Goal: Find specific page/section: Find specific page/section

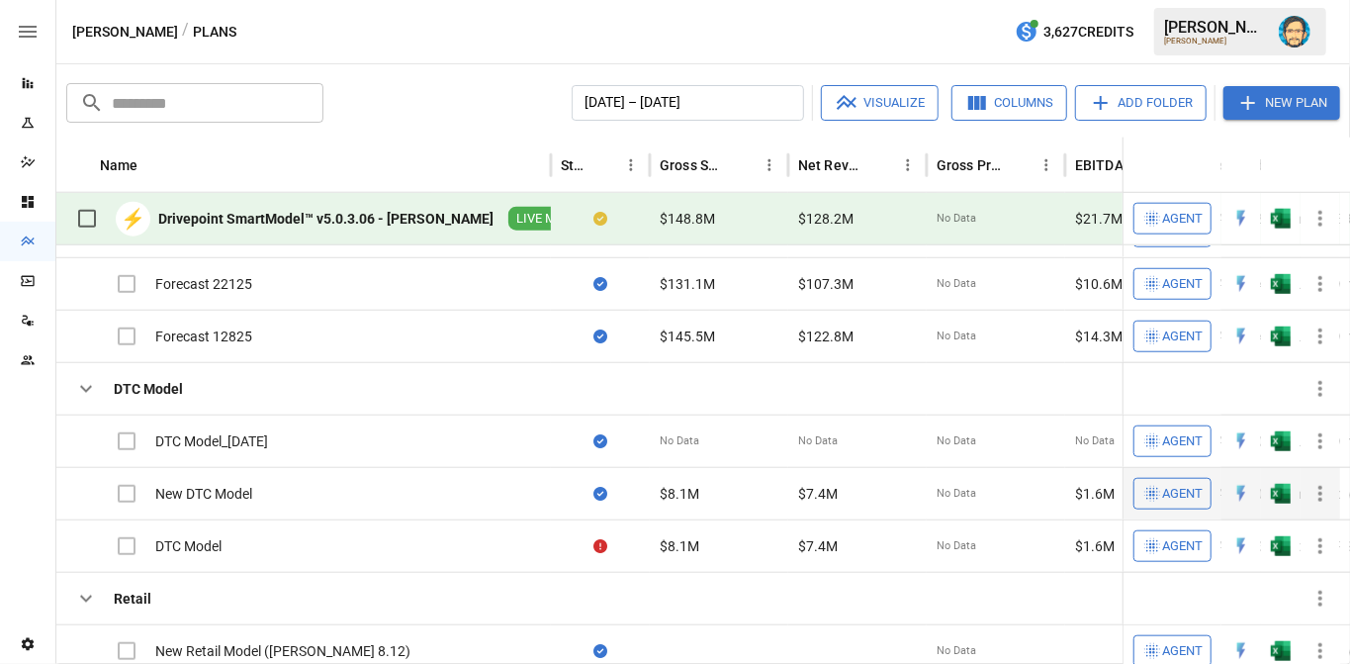
scroll to position [964, 0]
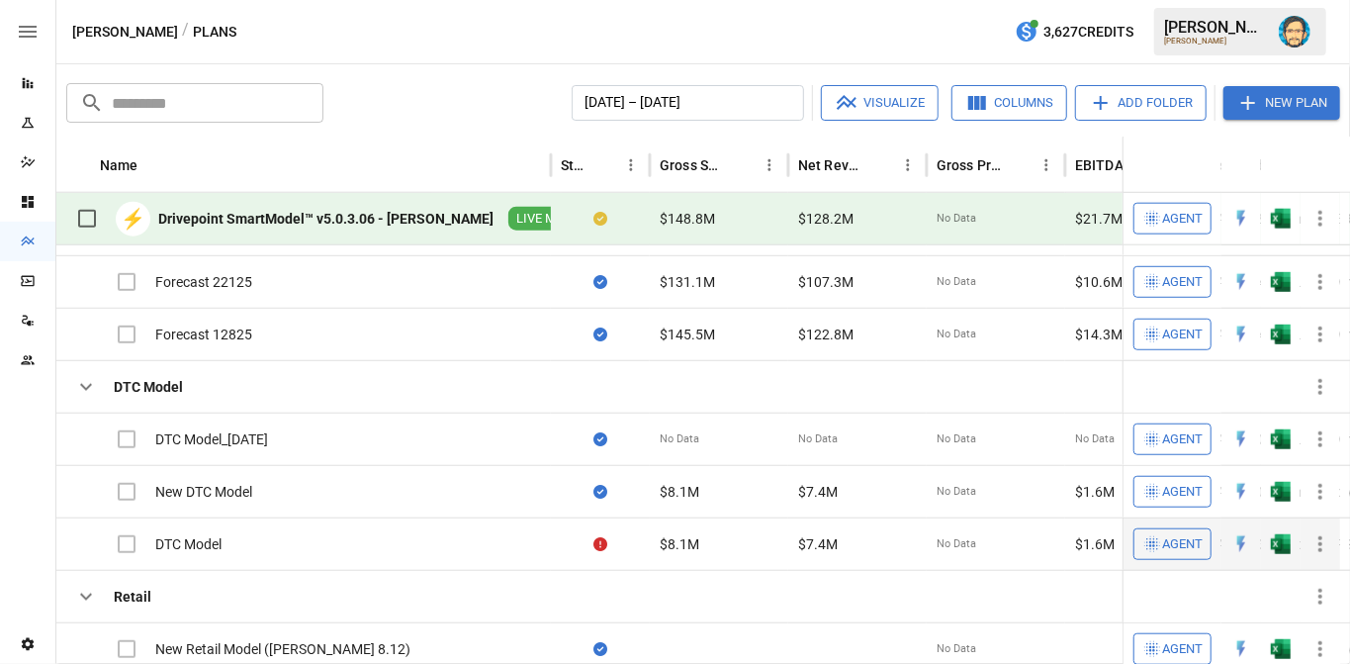
click at [1316, 538] on icon "button" at bounding box center [1320, 544] width 24 height 24
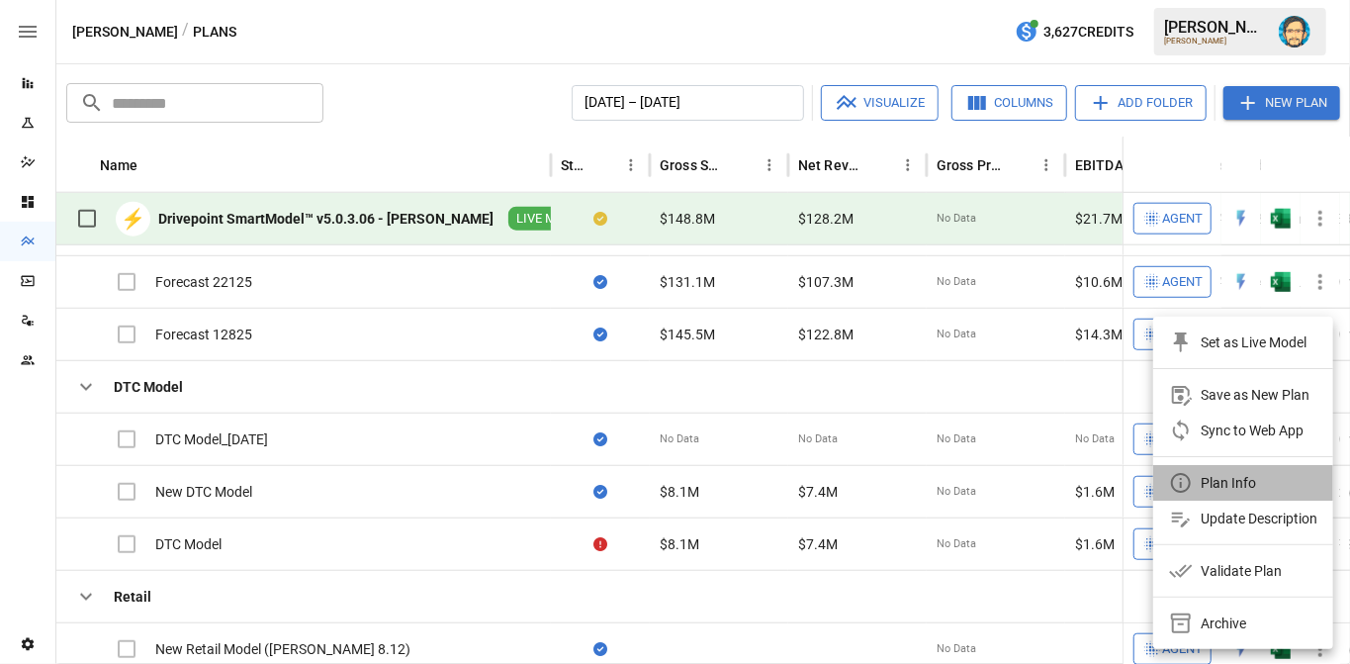
click at [1242, 480] on div "Plan Info" at bounding box center [1228, 483] width 55 height 24
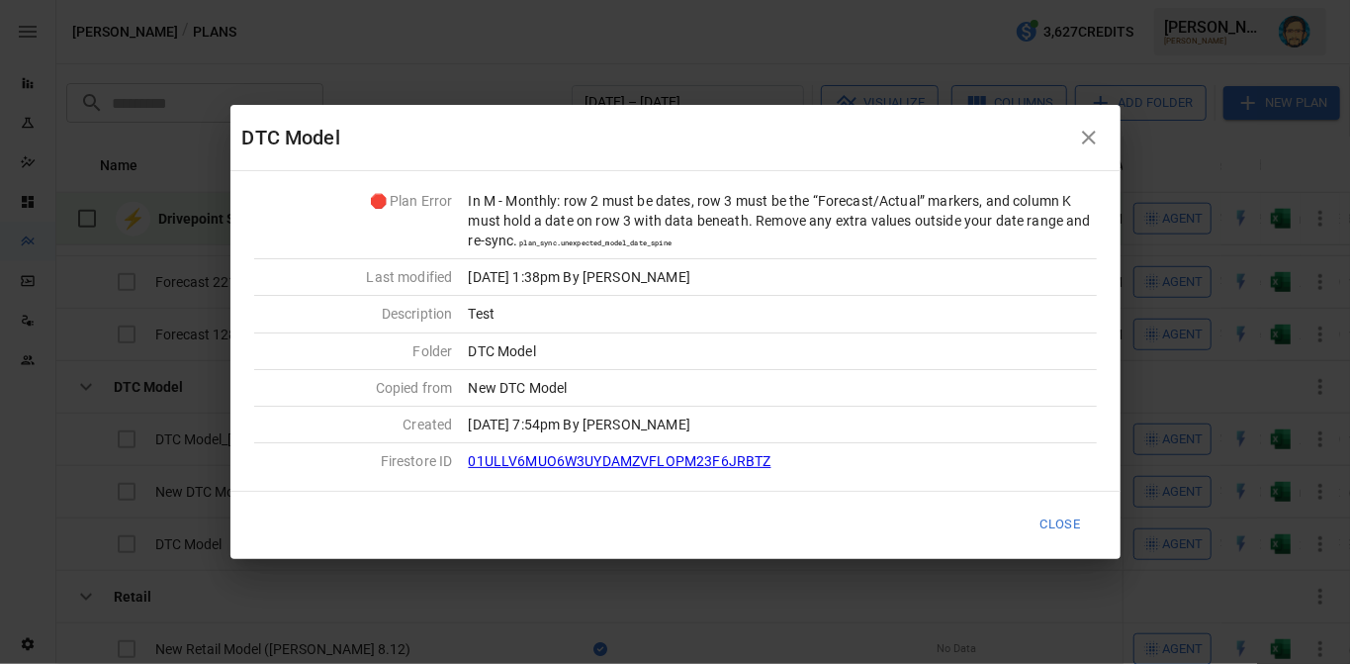
click at [1090, 137] on icon "button" at bounding box center [1089, 138] width 14 height 14
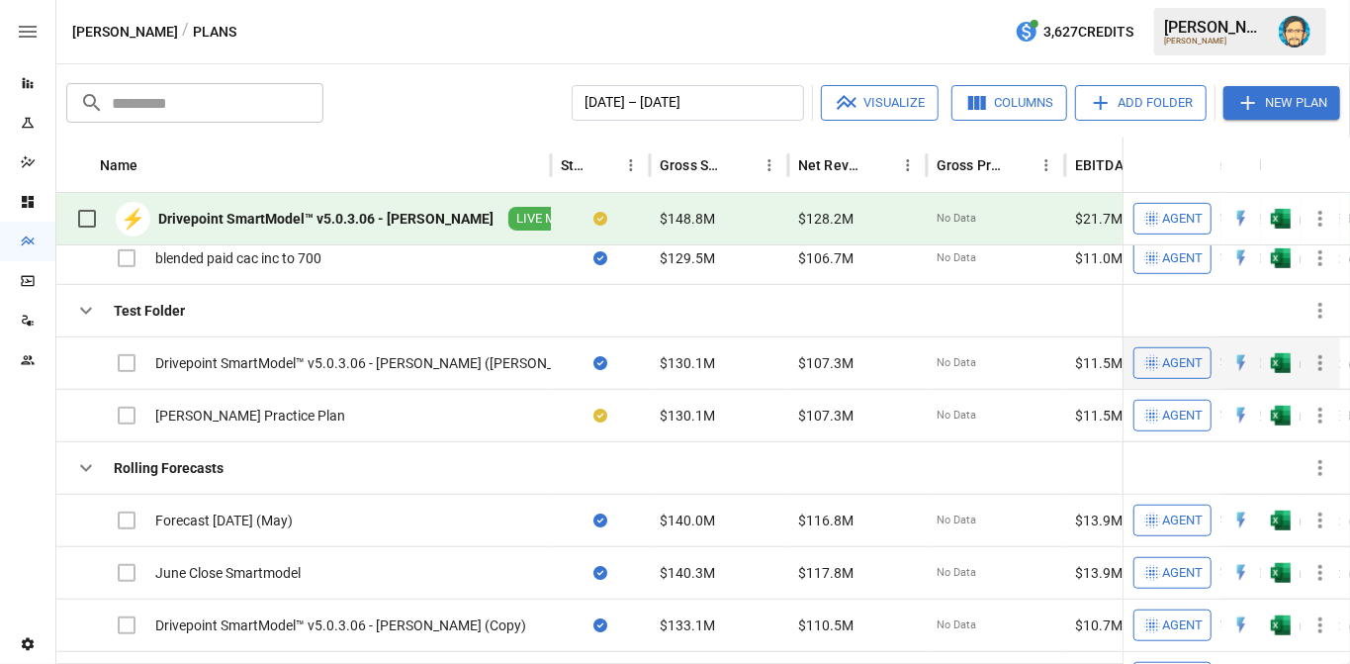
scroll to position [362, 0]
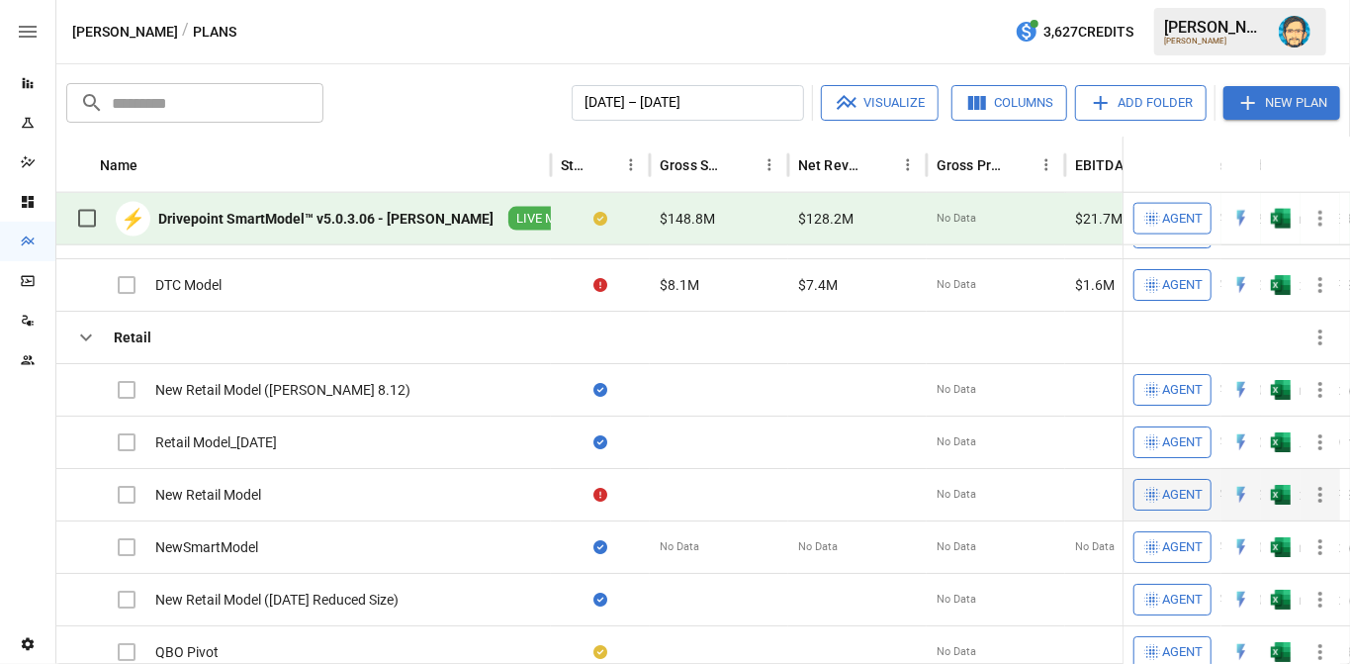
click at [1324, 488] on icon "button" at bounding box center [1320, 495] width 24 height 24
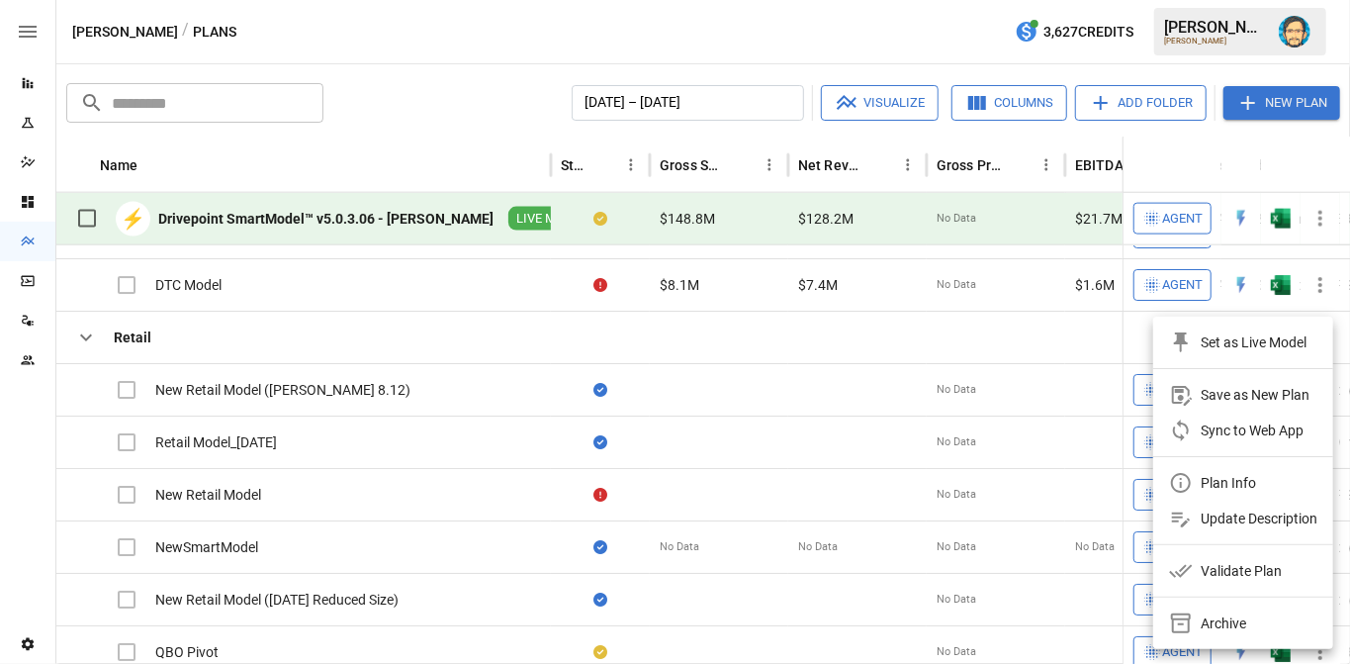
click at [1226, 477] on div "Plan Info" at bounding box center [1228, 483] width 55 height 24
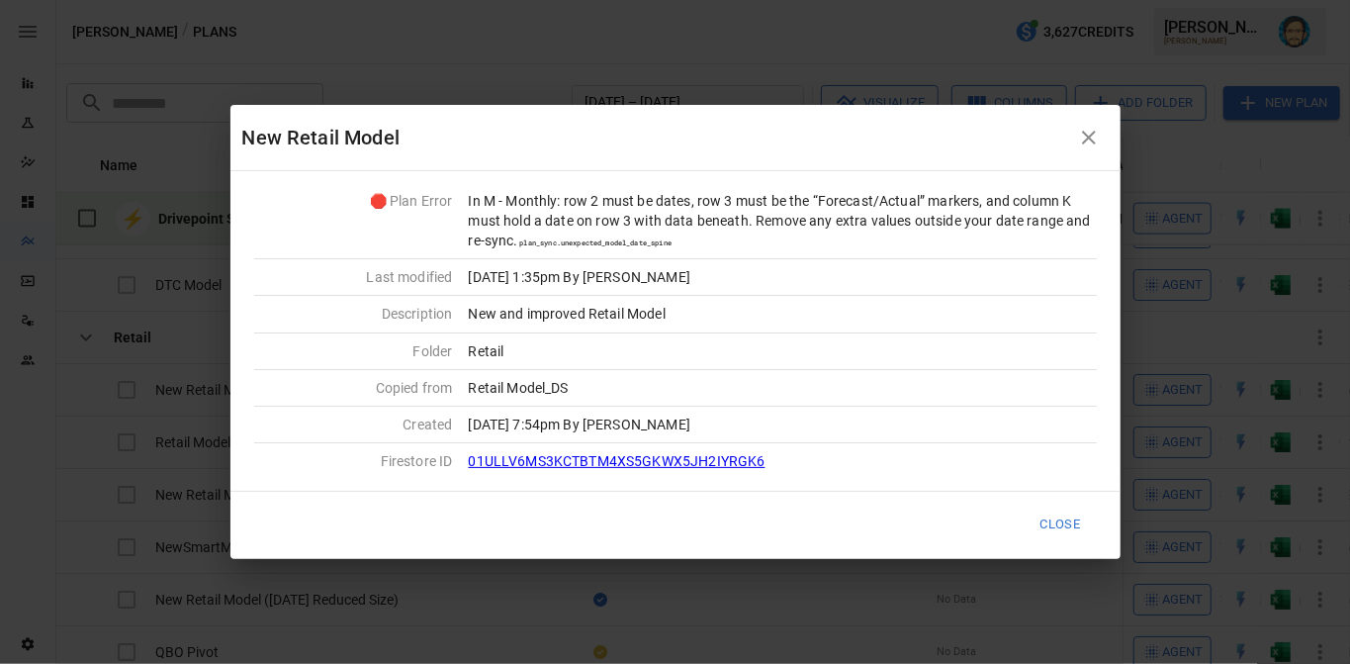
click at [1086, 135] on icon "button" at bounding box center [1089, 138] width 14 height 14
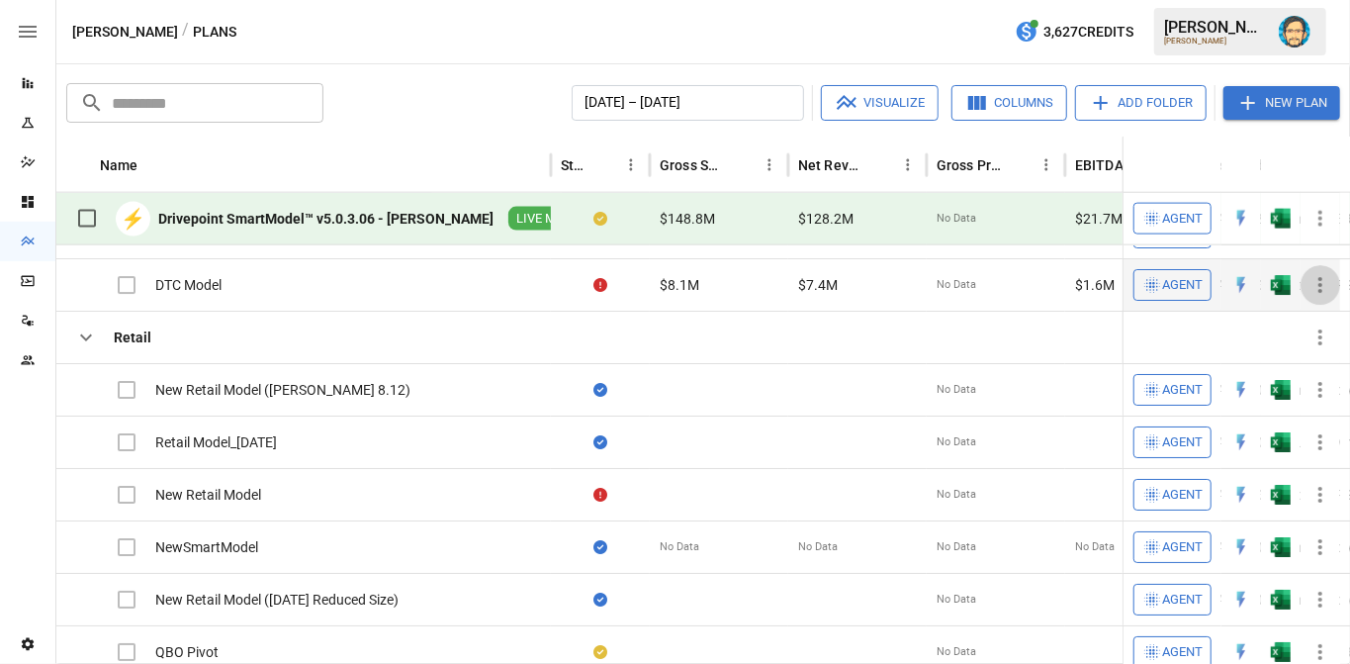
click at [1325, 279] on icon "button" at bounding box center [1320, 285] width 24 height 24
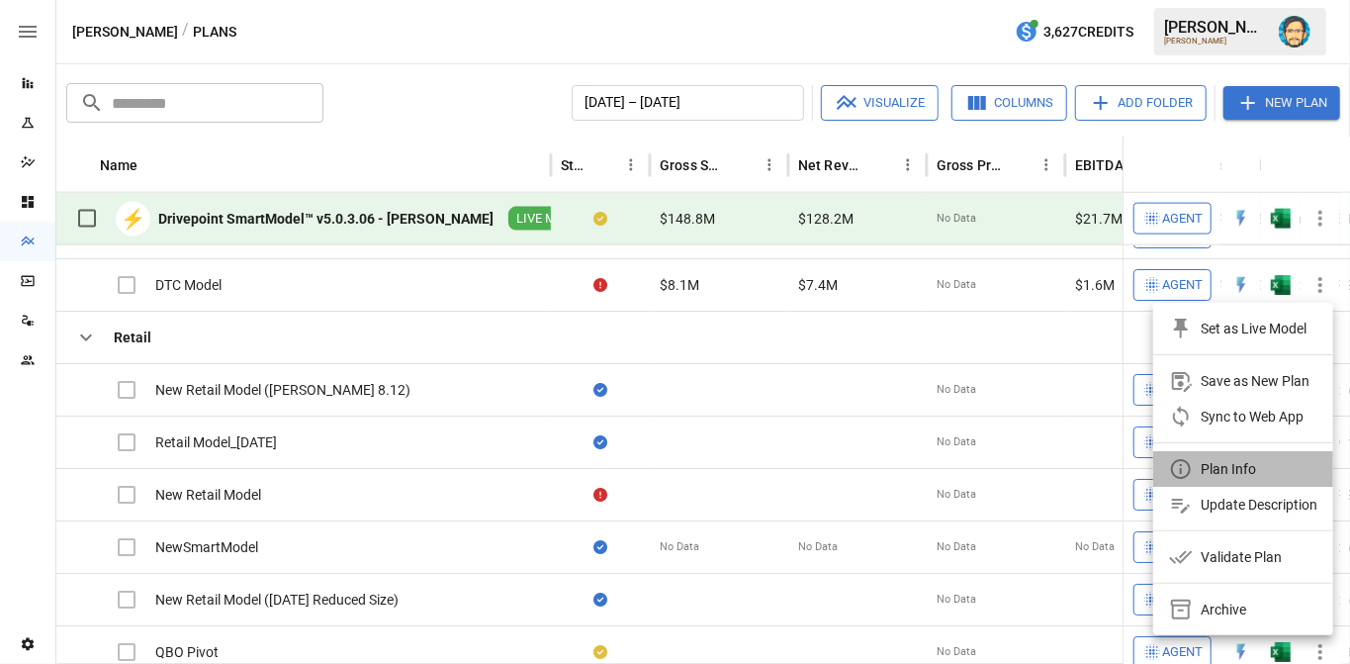
click at [1212, 463] on div "Plan Info" at bounding box center [1228, 469] width 55 height 24
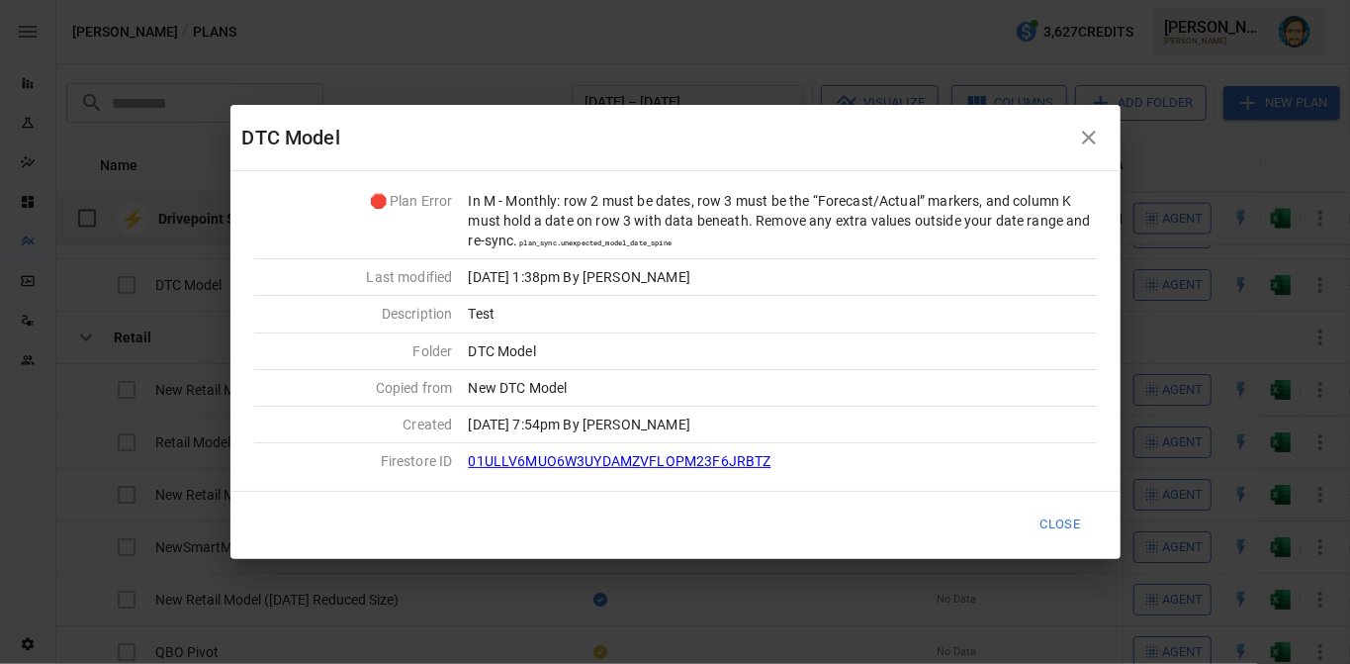
click at [1092, 133] on icon "button" at bounding box center [1089, 138] width 24 height 24
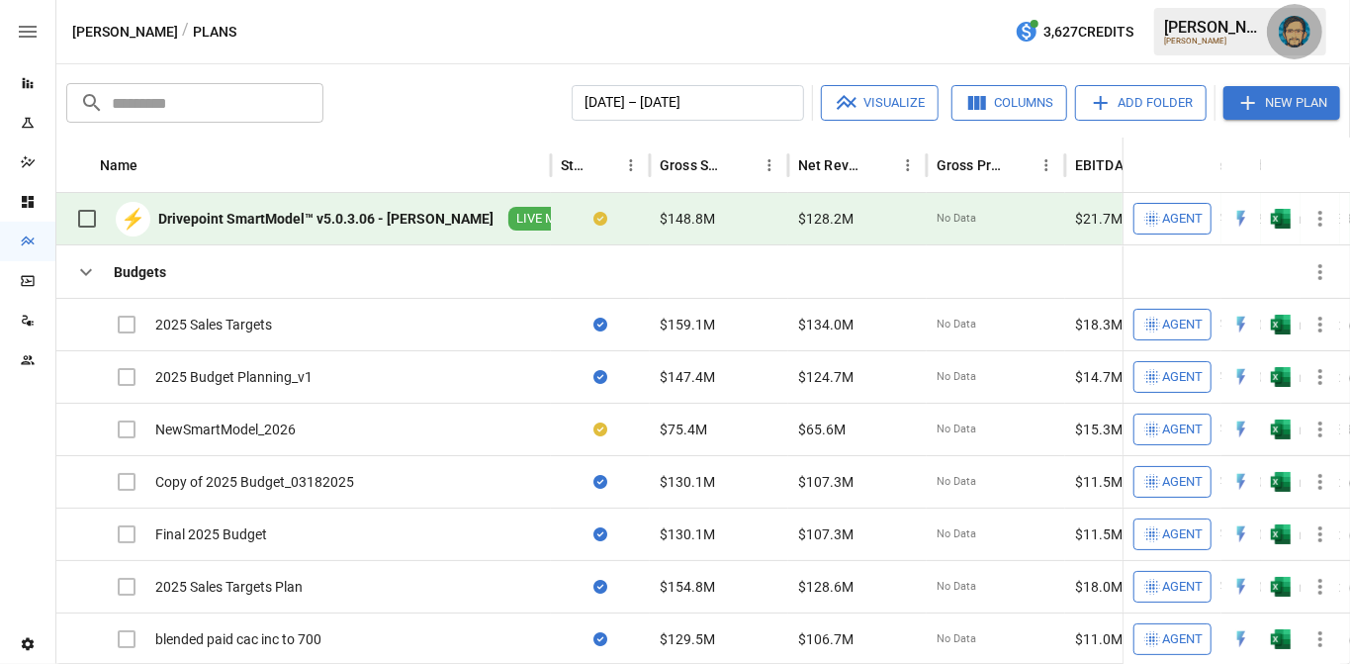
click at [1290, 29] on img "Dana Basken" at bounding box center [1295, 32] width 32 height 32
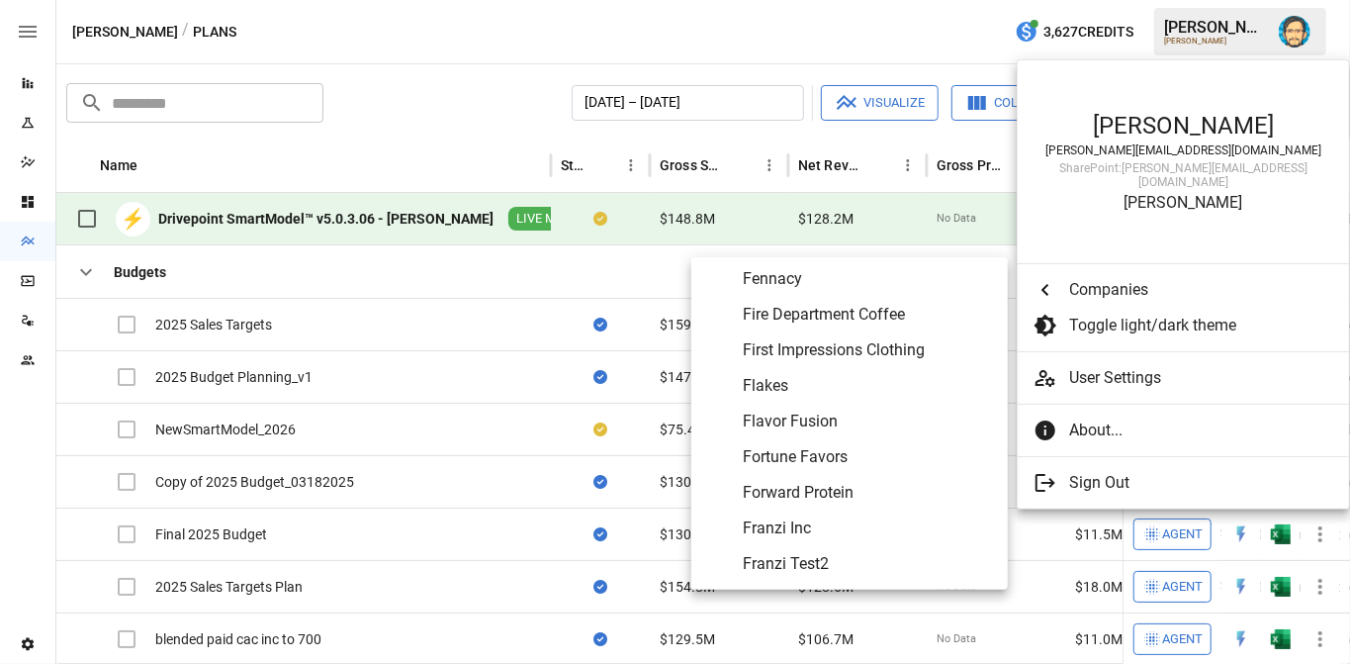
click at [829, 419] on span "Flavor Fusion" at bounding box center [867, 421] width 249 height 24
